Goal: Transaction & Acquisition: Subscribe to service/newsletter

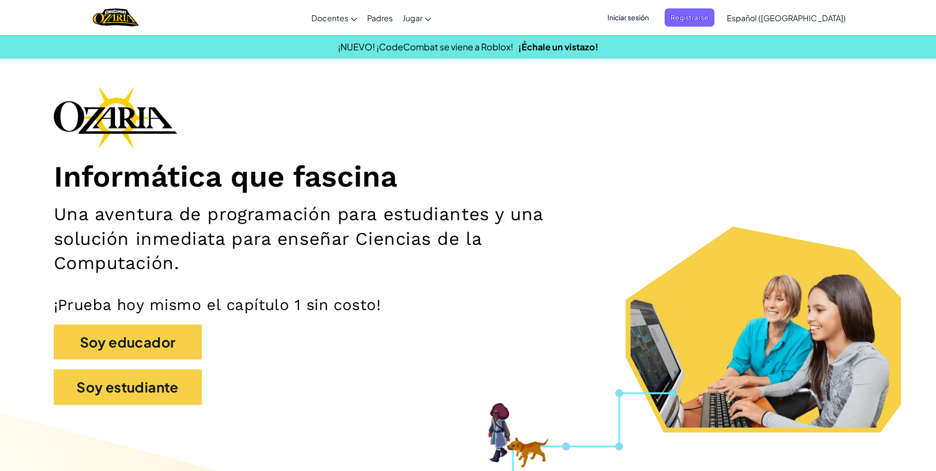
click at [654, 17] on span "Iniciar sesión" at bounding box center [627, 17] width 53 height 18
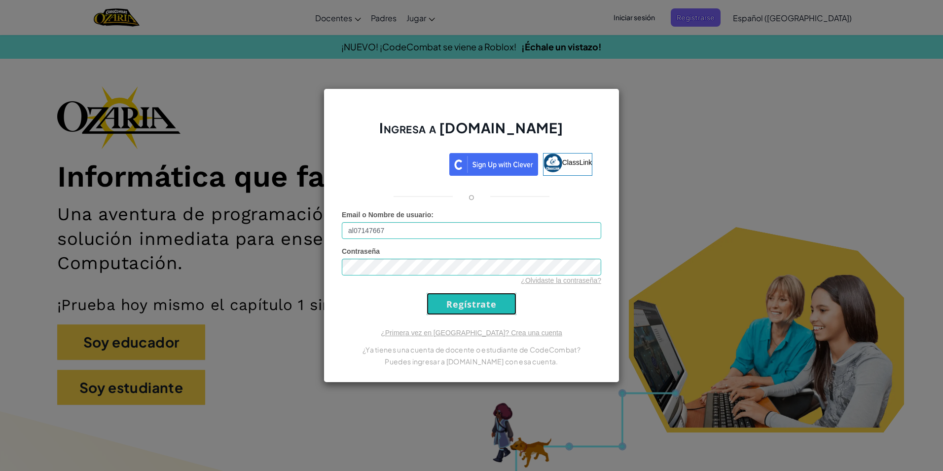
click at [479, 307] on input "Regístrate" at bounding box center [472, 303] width 90 height 22
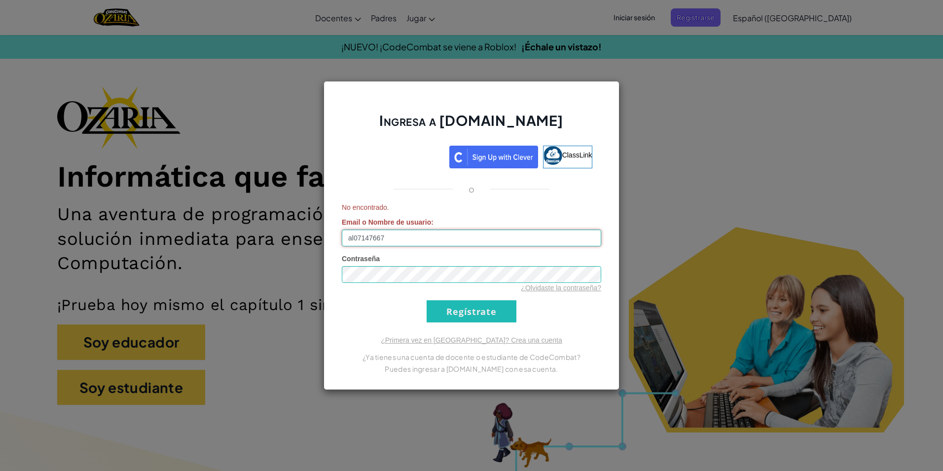
click at [433, 231] on input "al07147667" at bounding box center [471, 237] width 259 height 17
type input "[EMAIL_ADDRESS][DOMAIN_NAME]"
click at [468, 301] on input "Regístrate" at bounding box center [472, 311] width 90 height 22
click at [373, 259] on span "Contraseña" at bounding box center [361, 258] width 38 height 8
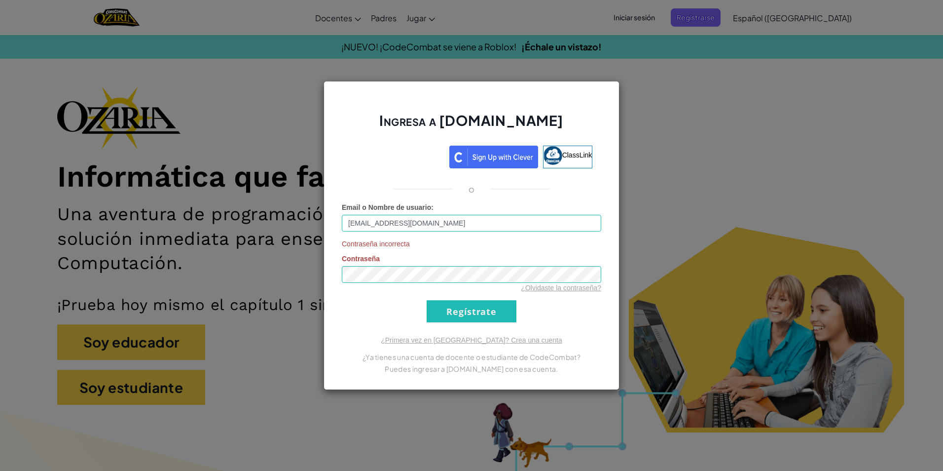
click at [676, 236] on div "Ingresa a [DOMAIN_NAME] ClassLink o Email o Nombre de usuario : [EMAIL_ADDRESS]…" at bounding box center [471, 235] width 943 height 471
